Goal: Find contact information: Find contact information

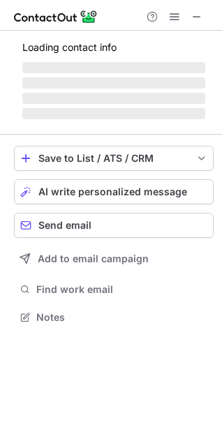
scroll to position [303, 222]
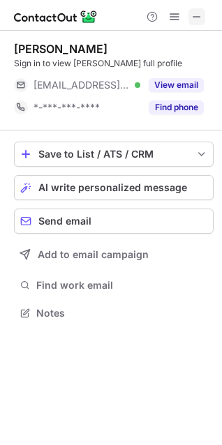
click at [202, 15] on button at bounding box center [196, 16] width 17 height 17
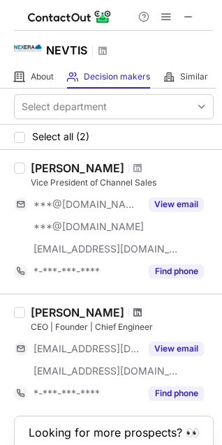
click at [133, 311] on span at bounding box center [137, 312] width 8 height 11
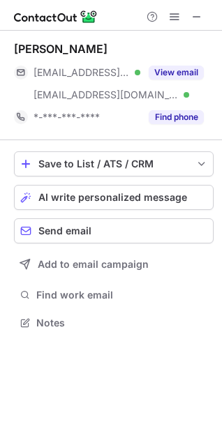
scroll to position [313, 222]
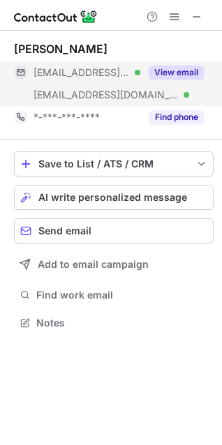
click at [165, 65] on button "View email" at bounding box center [175, 72] width 55 height 14
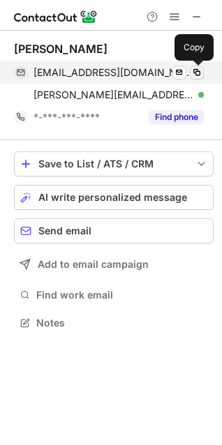
click at [192, 72] on span at bounding box center [196, 72] width 11 height 11
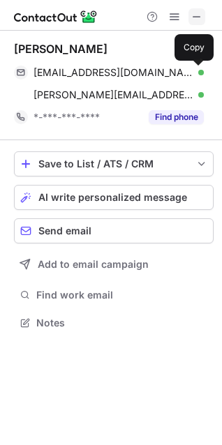
click at [196, 16] on span at bounding box center [196, 16] width 11 height 11
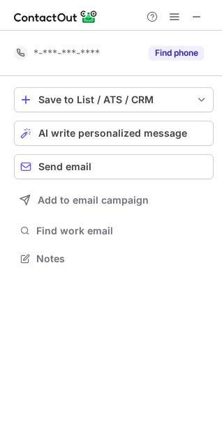
scroll to position [249, 222]
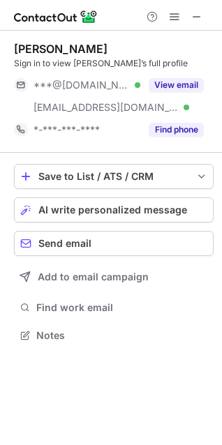
scroll to position [325, 222]
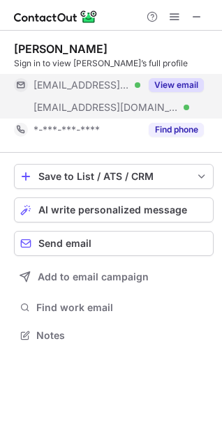
click at [192, 84] on button "View email" at bounding box center [175, 85] width 55 height 14
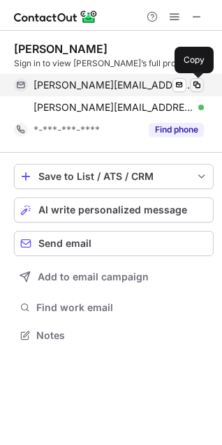
click at [192, 88] on span at bounding box center [196, 84] width 11 height 11
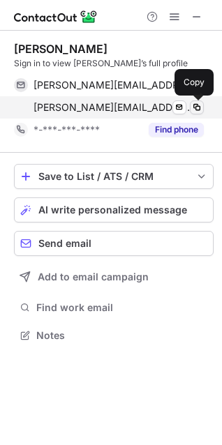
click at [194, 110] on span at bounding box center [196, 107] width 11 height 11
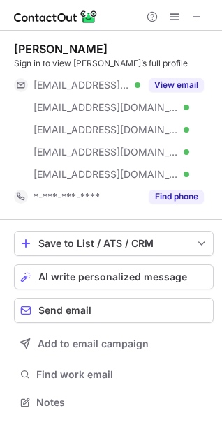
scroll to position [392, 222]
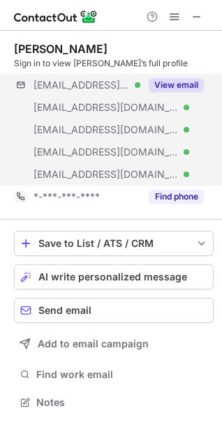
click at [213, 130] on div "[EMAIL_ADDRESS][DOMAIN_NAME] Verified [EMAIL_ADDRESS][DOMAIN_NAME] Verified [EM…" at bounding box center [113, 129] width 199 height 111
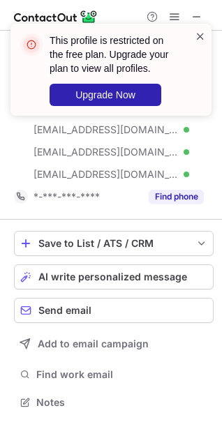
click at [203, 35] on span at bounding box center [199, 36] width 11 height 14
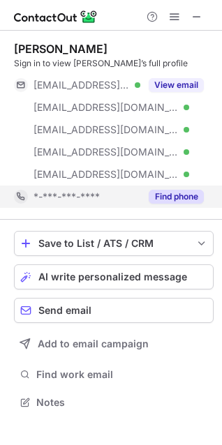
click at [168, 197] on button "Find phone" at bounding box center [175, 197] width 55 height 14
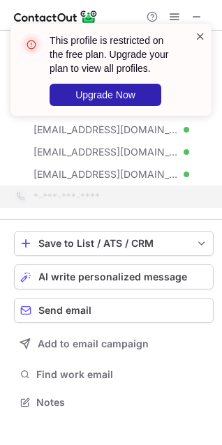
click at [197, 34] on span at bounding box center [199, 36] width 11 height 14
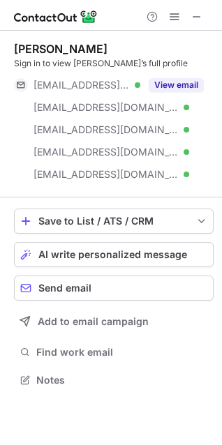
scroll to position [370, 222]
